Goal: Task Accomplishment & Management: Manage account settings

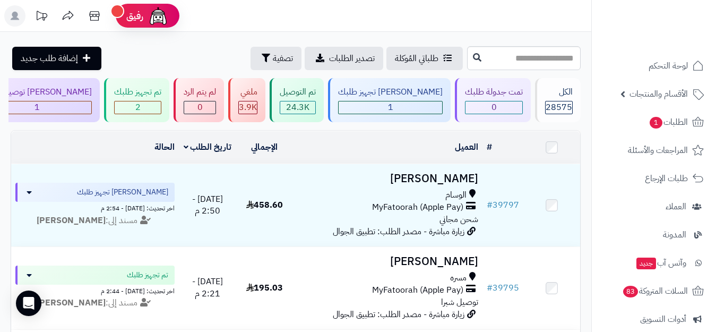
click at [340, 15] on header "رفيق ! الطلبات معالجة مكتمل إرجاع المنتجات العملاء المتواجدون الان 29505 عملاء …" at bounding box center [358, 16] width 716 height 32
click at [12, 18] on rect at bounding box center [14, 15] width 21 height 21
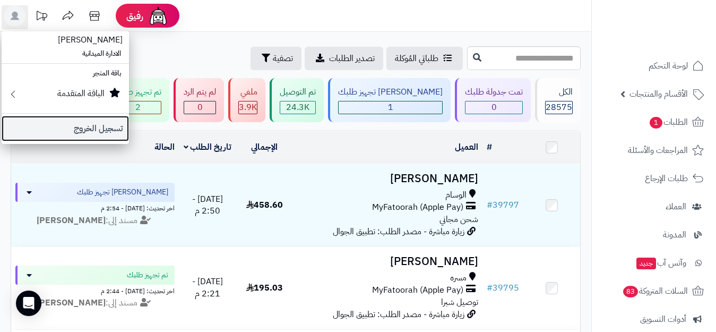
click at [64, 125] on link "تسجيل الخروج" at bounding box center [65, 128] width 127 height 25
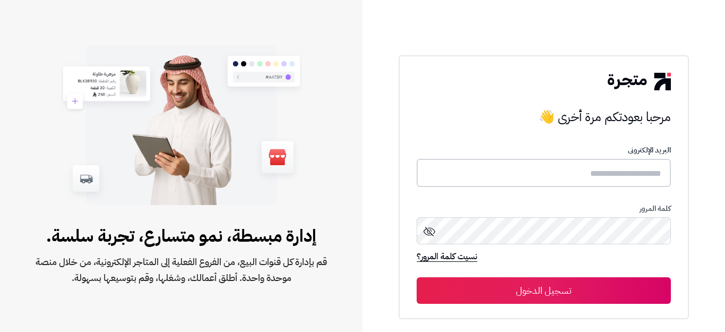
click at [571, 180] on input "text" at bounding box center [544, 173] width 254 height 28
type input "*"
type input "******"
click at [417, 277] on button "تسجيل الدخول" at bounding box center [544, 290] width 254 height 27
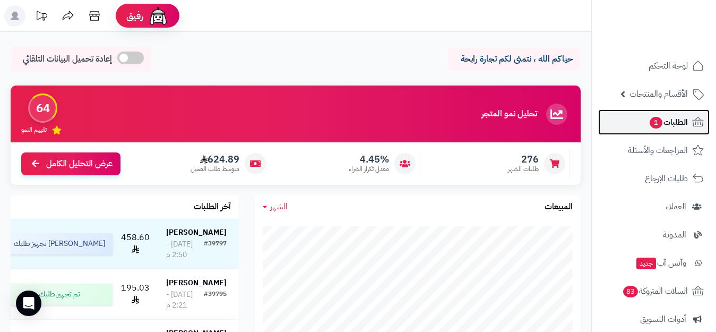
click at [680, 119] on span "الطلبات 1" at bounding box center [668, 122] width 39 height 15
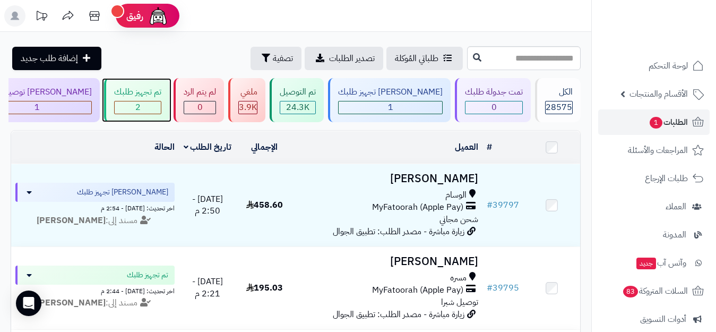
click at [141, 108] on span "2" at bounding box center [137, 107] width 5 height 13
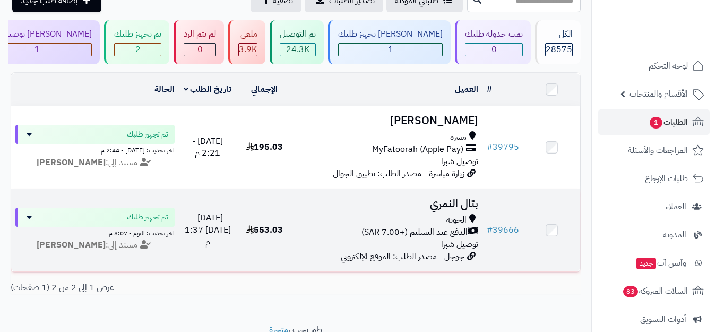
scroll to position [106, 0]
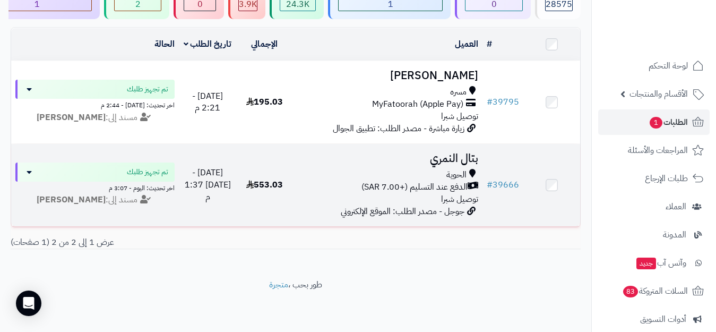
click at [331, 186] on div "الدفع عند التسليم (+7.00 SAR)" at bounding box center [387, 187] width 181 height 12
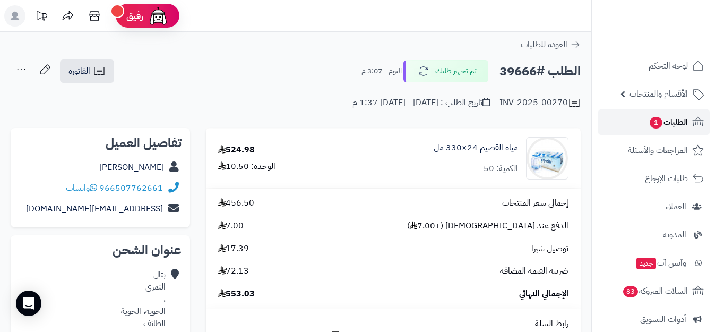
click at [683, 110] on link "الطلبات 1" at bounding box center [653, 121] width 111 height 25
click at [677, 117] on span "الطلبات 1" at bounding box center [668, 122] width 39 height 15
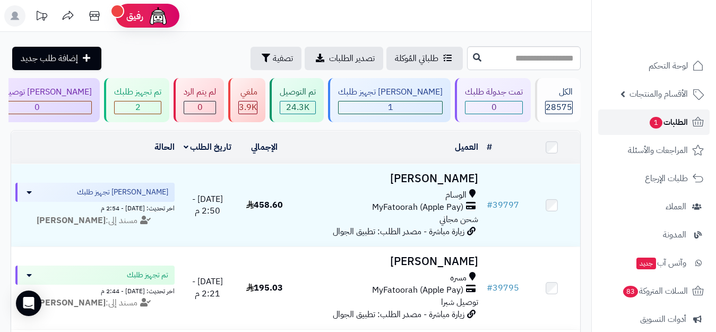
click at [677, 117] on span "الطلبات 1" at bounding box center [668, 122] width 39 height 15
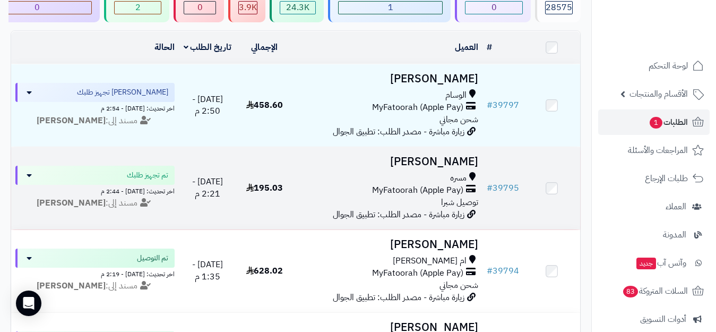
scroll to position [106, 0]
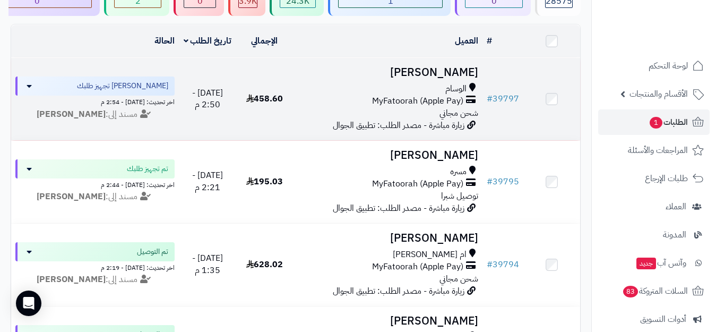
click at [342, 107] on div "MyFatoorah (Apple Pay)" at bounding box center [387, 101] width 181 height 12
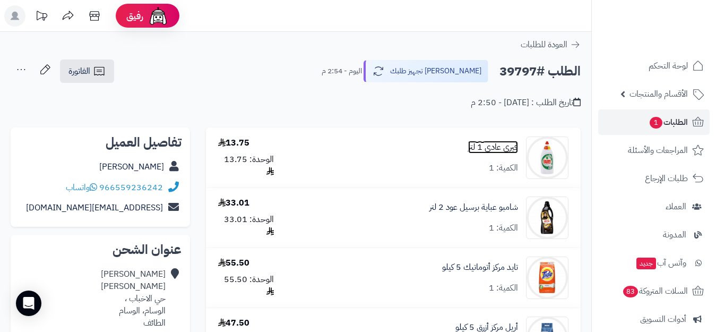
click at [515, 148] on link "فيري عادي 1 لتر" at bounding box center [493, 147] width 50 height 12
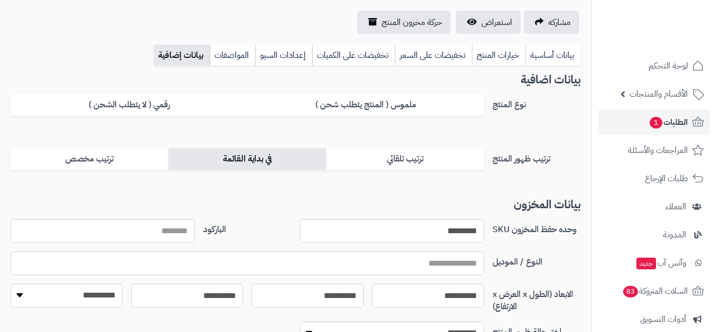
scroll to position [159, 0]
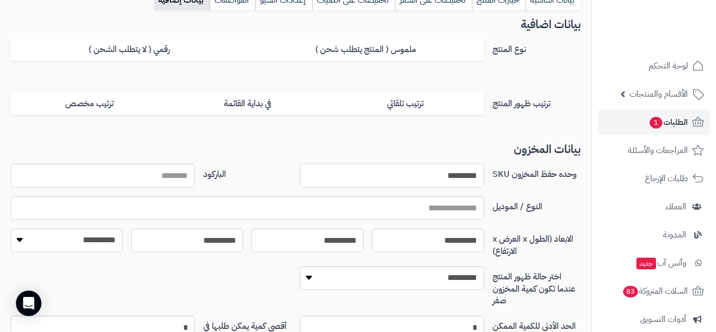
click at [454, 174] on input "*********" at bounding box center [392, 175] width 184 height 24
click at [451, 176] on input "*********" at bounding box center [392, 175] width 184 height 24
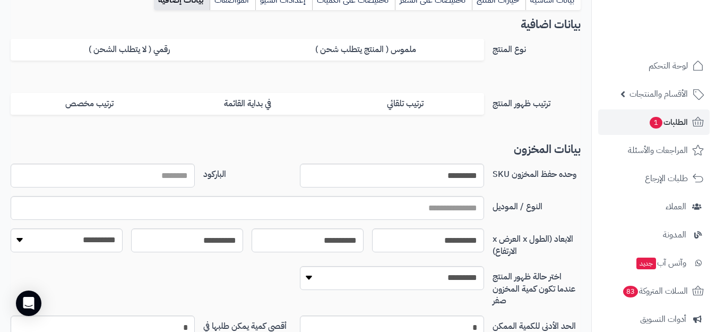
click at [429, 128] on div "**********" at bounding box center [296, 186] width 570 height 335
click at [677, 120] on span "الطلبات 1" at bounding box center [668, 122] width 39 height 15
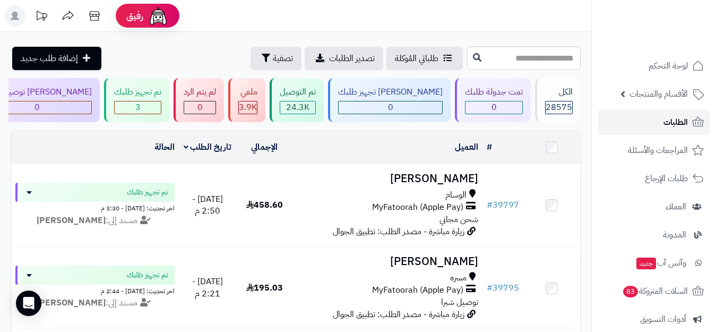
click at [646, 129] on link "الطلبات" at bounding box center [653, 121] width 111 height 25
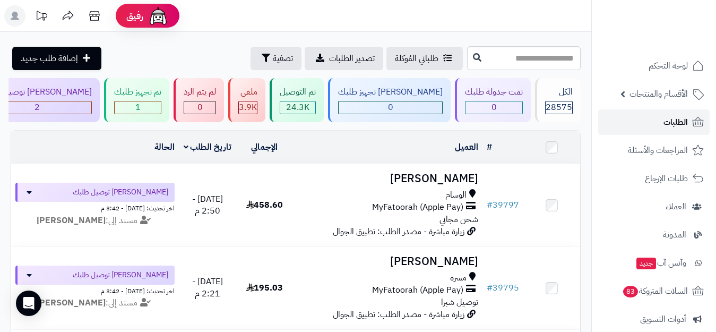
click at [699, 132] on link "الطلبات" at bounding box center [653, 121] width 111 height 25
click at [92, 17] on icon at bounding box center [94, 15] width 21 height 21
click at [15, 9] on rect at bounding box center [14, 15] width 21 height 21
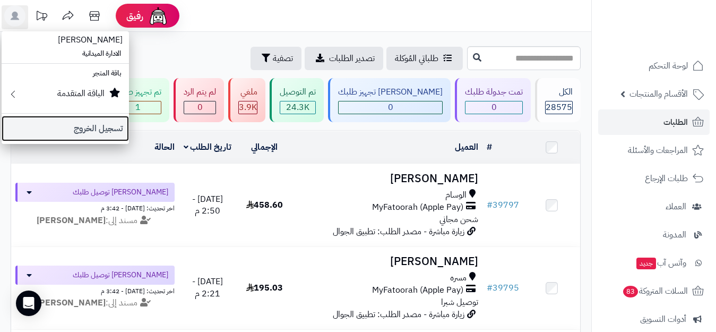
click at [109, 126] on link "تسجيل الخروج" at bounding box center [65, 128] width 127 height 25
